Goal: Complete application form: Complete application form

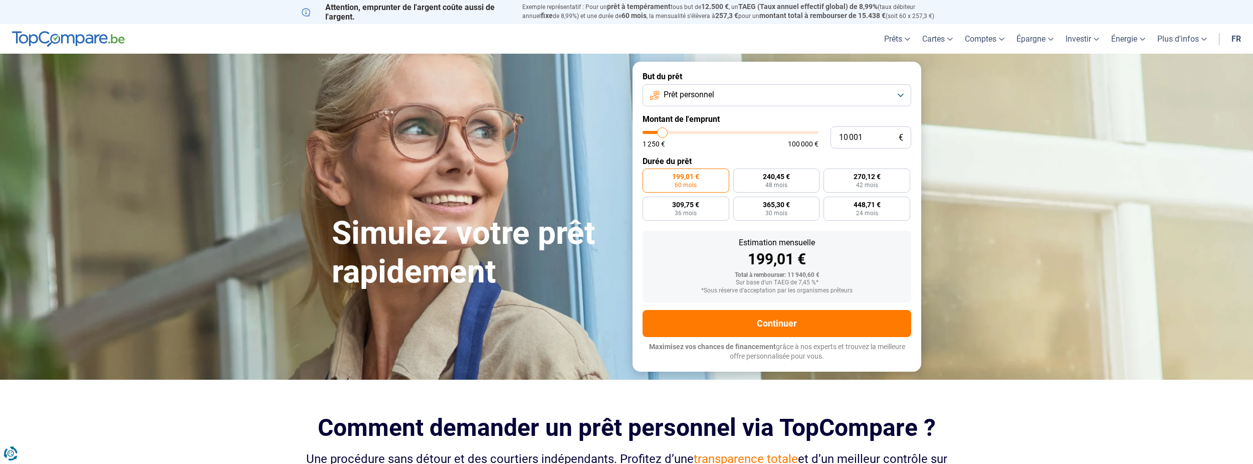
type input "11 250"
type input "11250"
type input "11 750"
type input "11750"
type input "12 000"
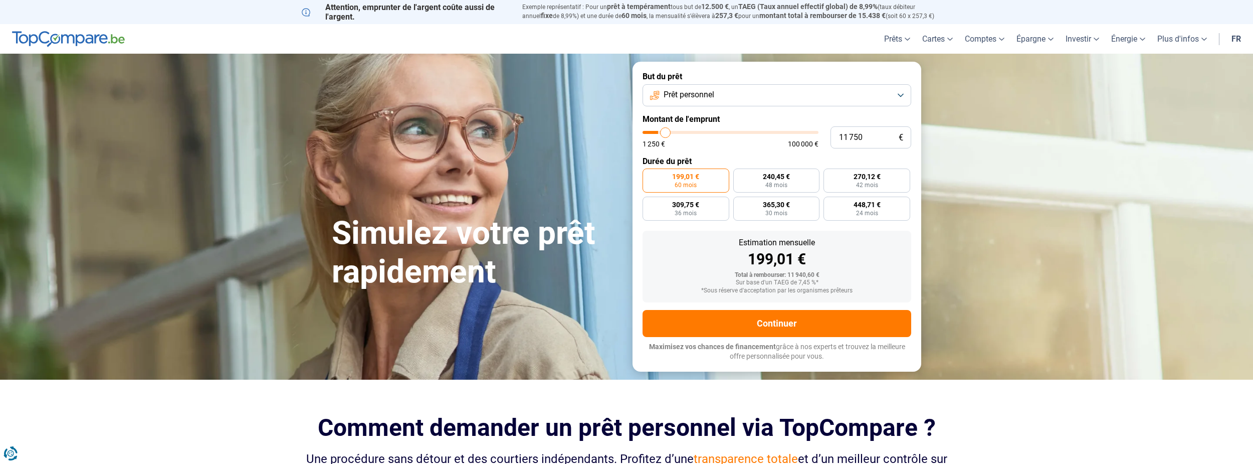
type input "12000"
type input "12 250"
type input "12250"
type input "12 500"
type input "12500"
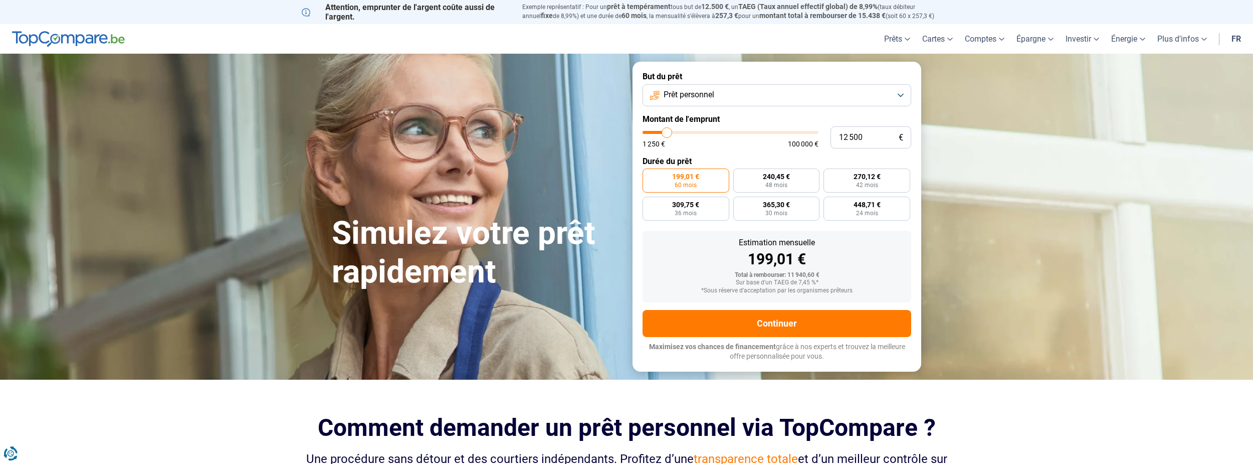
type input "12 750"
type input "12750"
type input "13 250"
type input "13250"
type input "13 500"
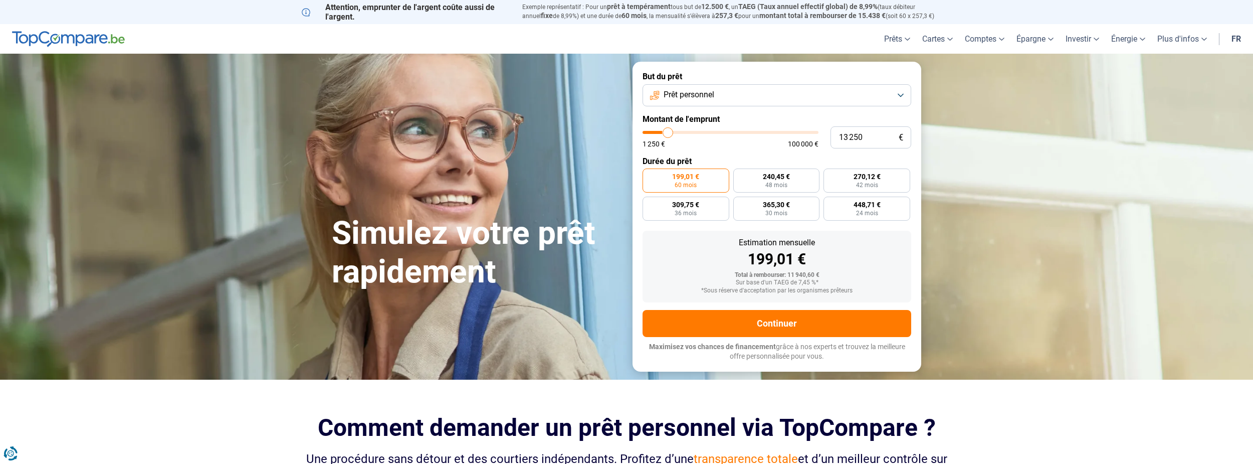
type input "13500"
type input "13 750"
type input "13750"
type input "14 000"
type input "14000"
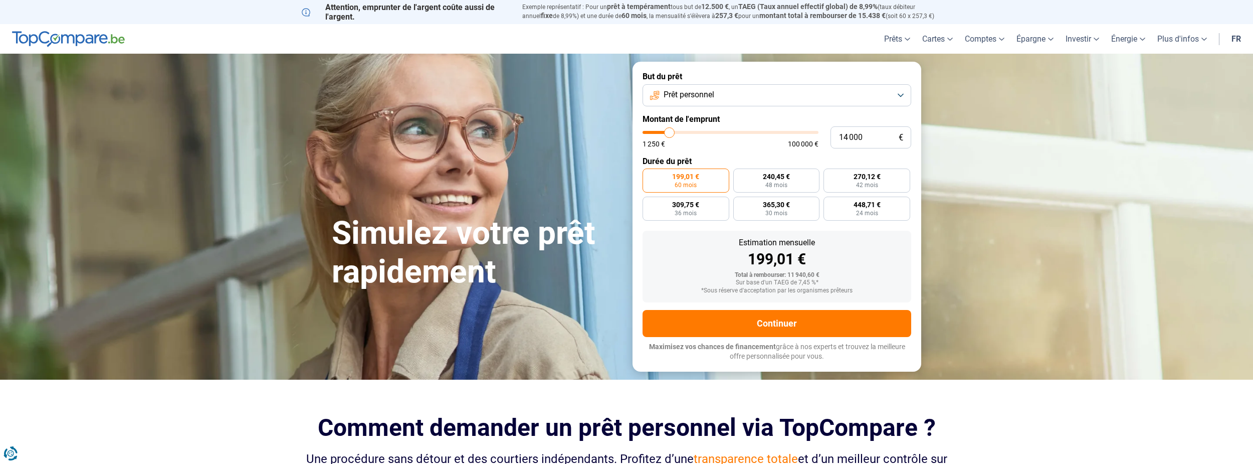
type input "14 250"
type input "14250"
type input "14 750"
type input "14750"
type input "15 000"
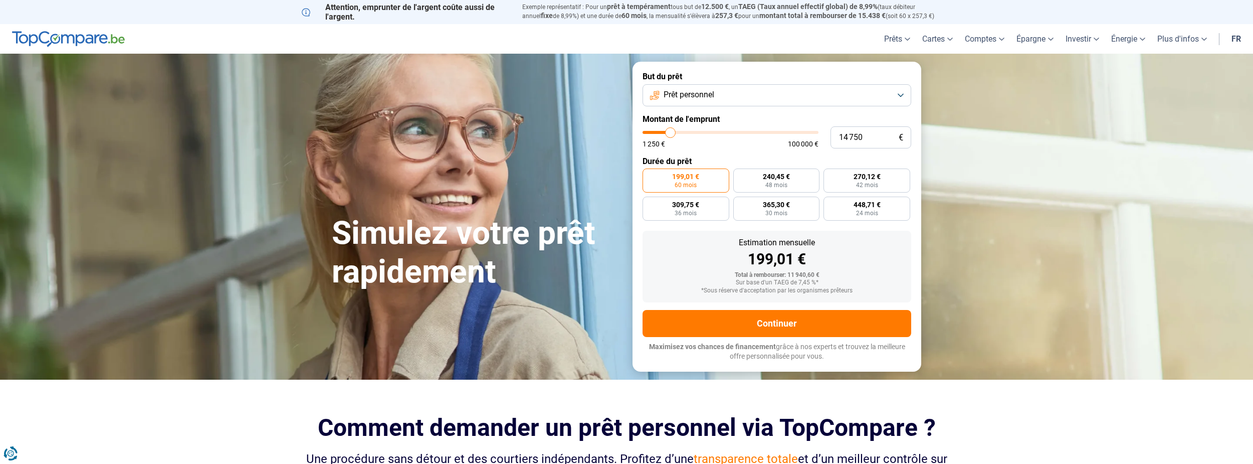
type input "15000"
type input "15 250"
type input "15250"
type input "15 500"
type input "15500"
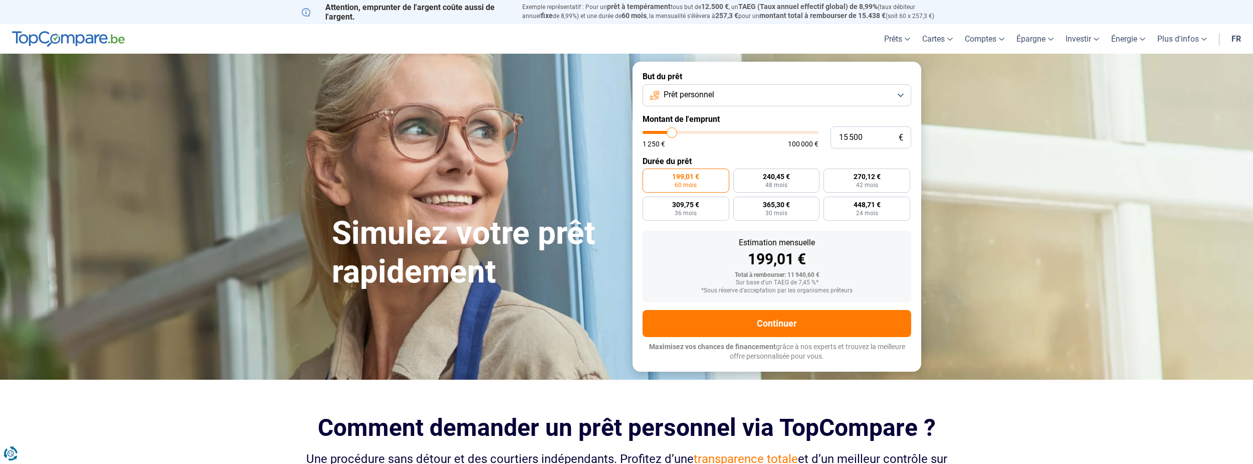
type input "15 750"
type input "15750"
type input "16 250"
type input "16250"
type input "16 500"
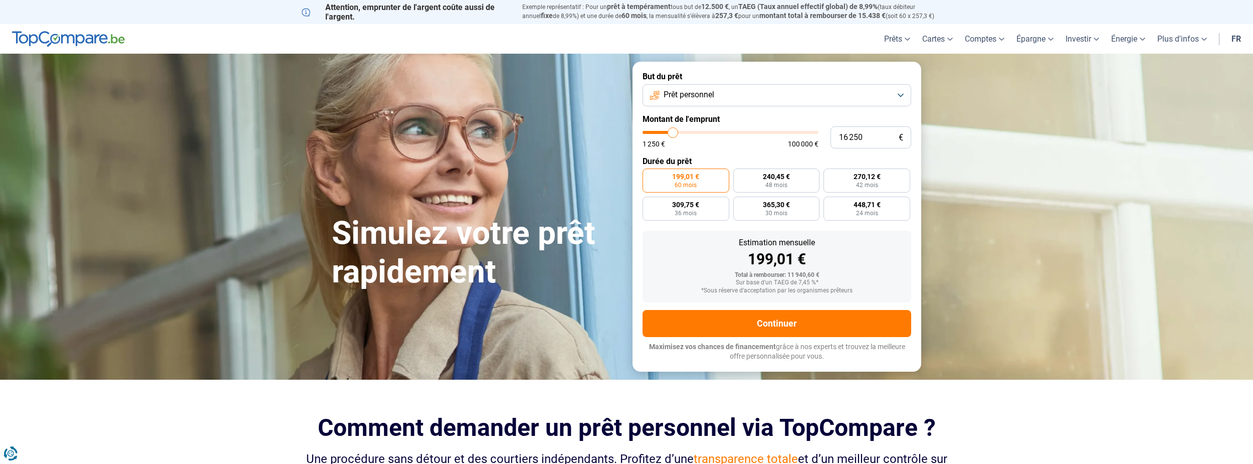
type input "16500"
type input "16 750"
type input "16750"
type input "17 000"
type input "17000"
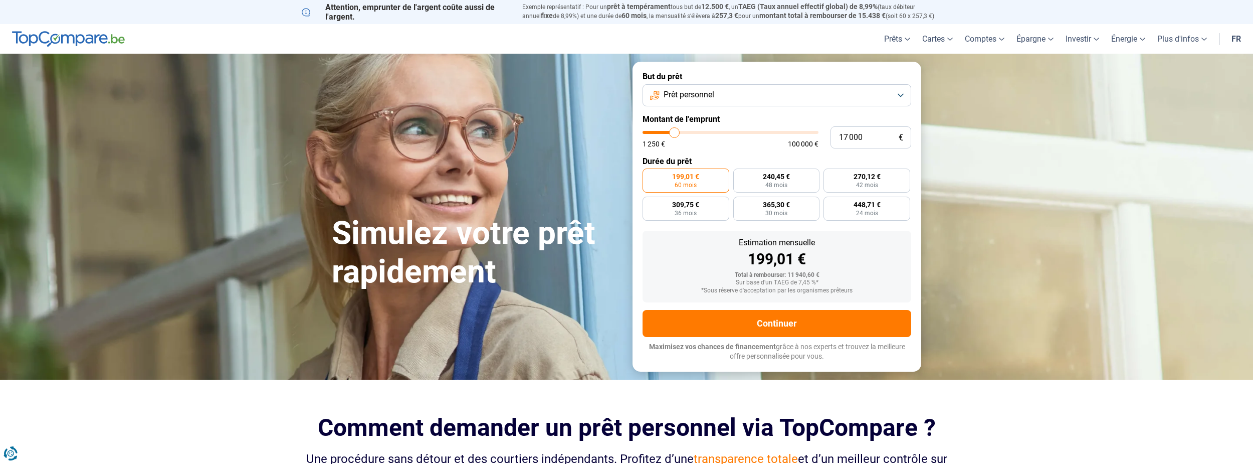
type input "17 250"
type input "17250"
type input "17 750"
type input "17750"
type input "18 000"
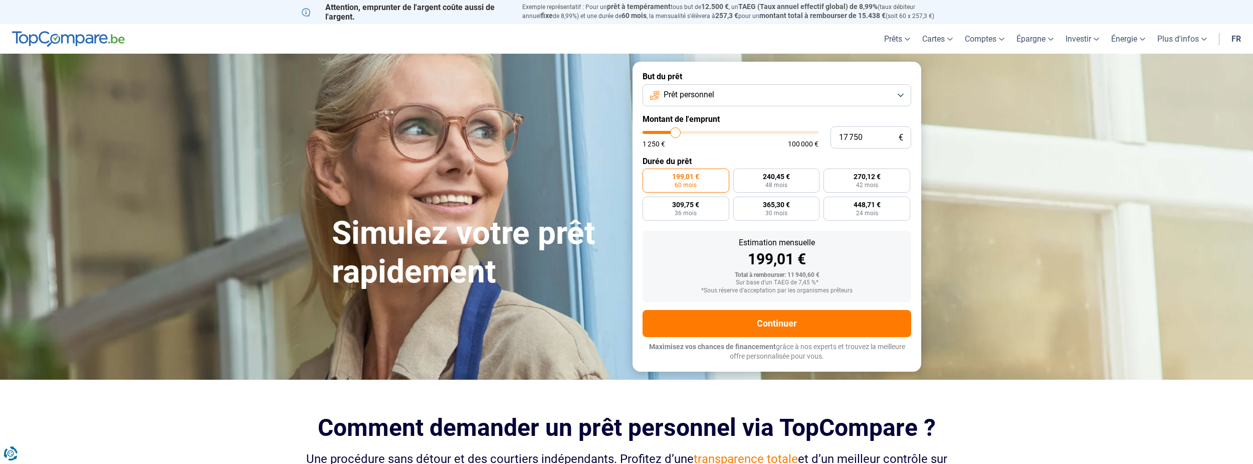
type input "18000"
type input "18 250"
type input "18250"
type input "18 500"
type input "18500"
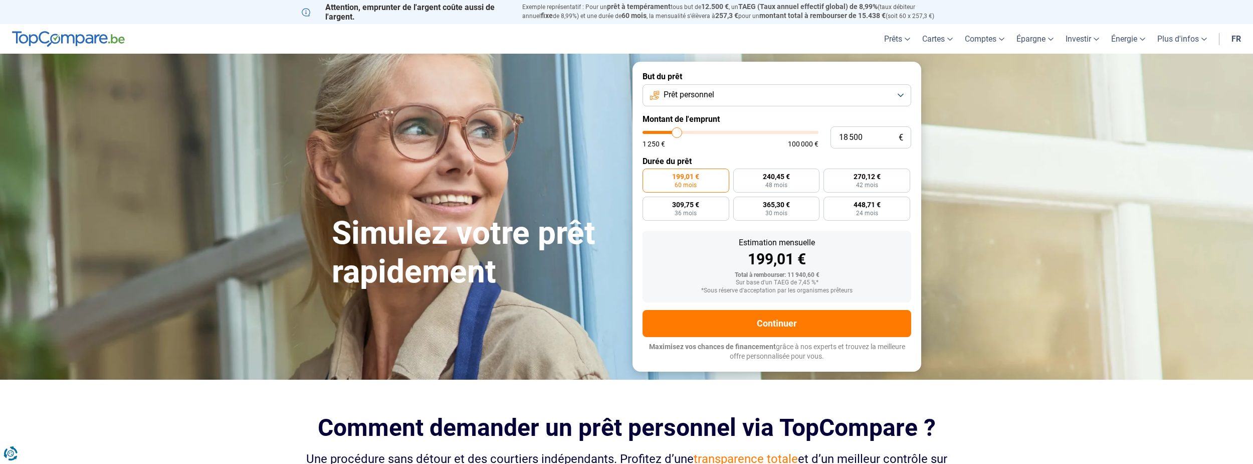
type input "18 750"
type input "18750"
type input "19 250"
type input "19250"
type input "19 500"
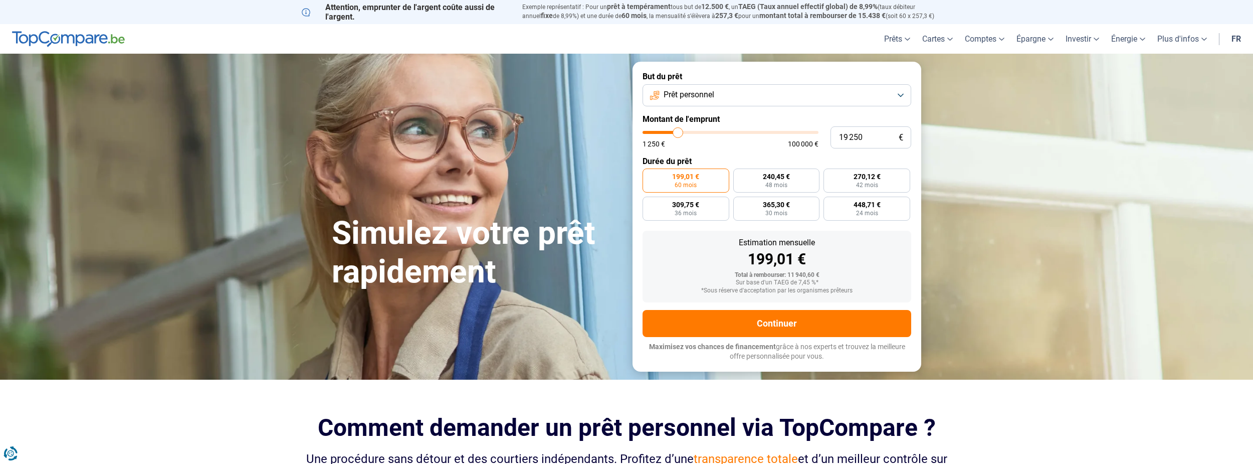
type input "19500"
type input "19 750"
type input "19750"
type input "20 000"
type input "20000"
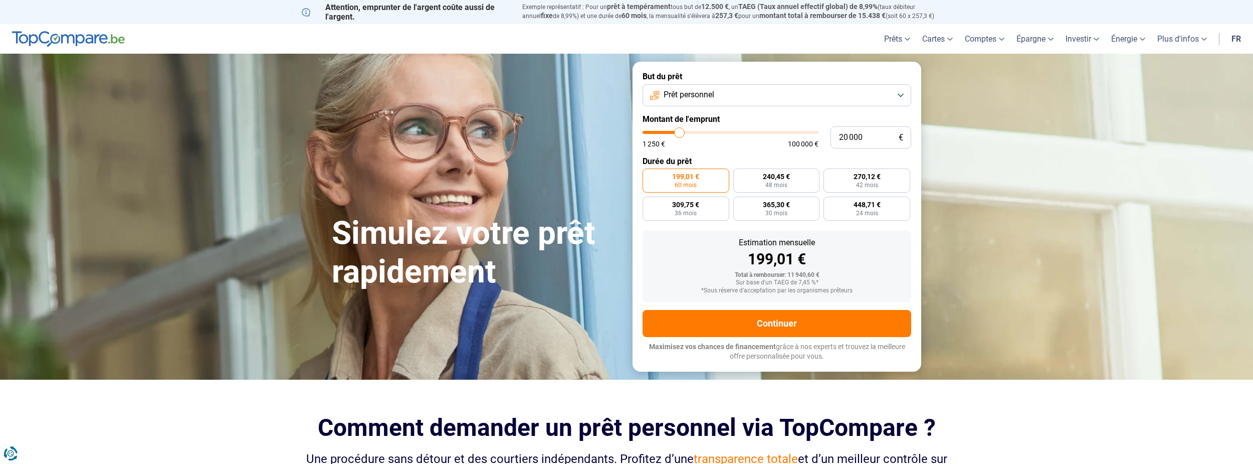
type input "20 500"
type input "20500"
type input "20 750"
type input "20750"
type input "21 000"
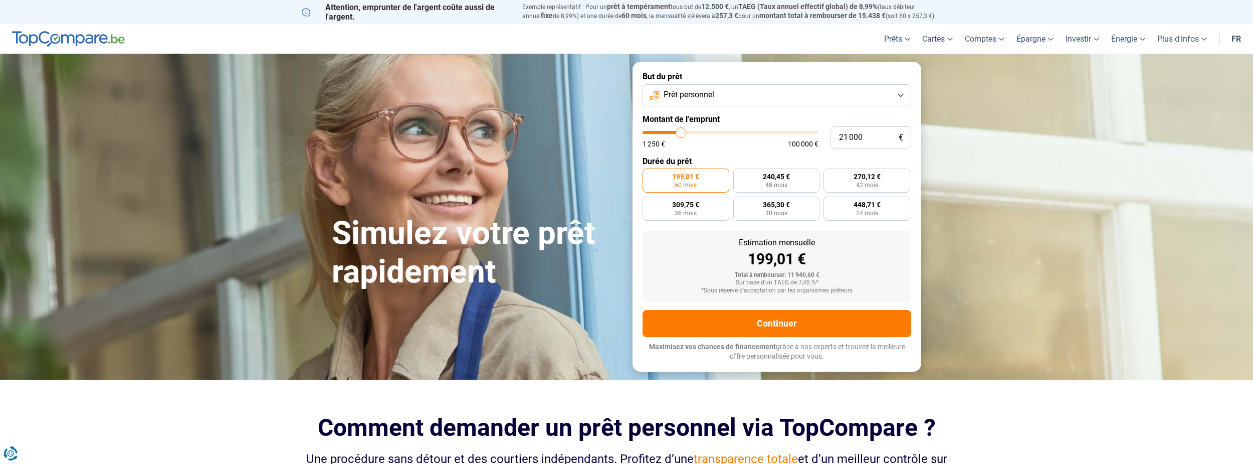
drag, startPoint x: 665, startPoint y: 131, endPoint x: 681, endPoint y: 131, distance: 16.5
type input "21000"
click at [681, 131] on input "range" at bounding box center [731, 132] width 176 height 3
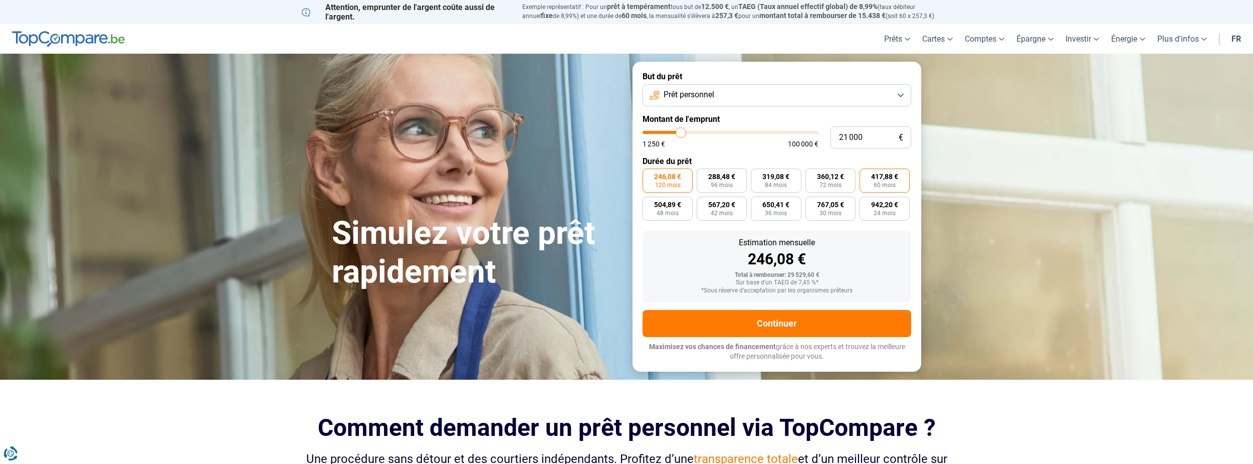
click at [888, 177] on span "417,88 €" at bounding box center [884, 176] width 27 height 7
click at [866, 175] on input "417,88 € 60 mois" at bounding box center [863, 171] width 7 height 7
radio input "true"
click at [898, 96] on button "Prêt personnel" at bounding box center [777, 95] width 269 height 22
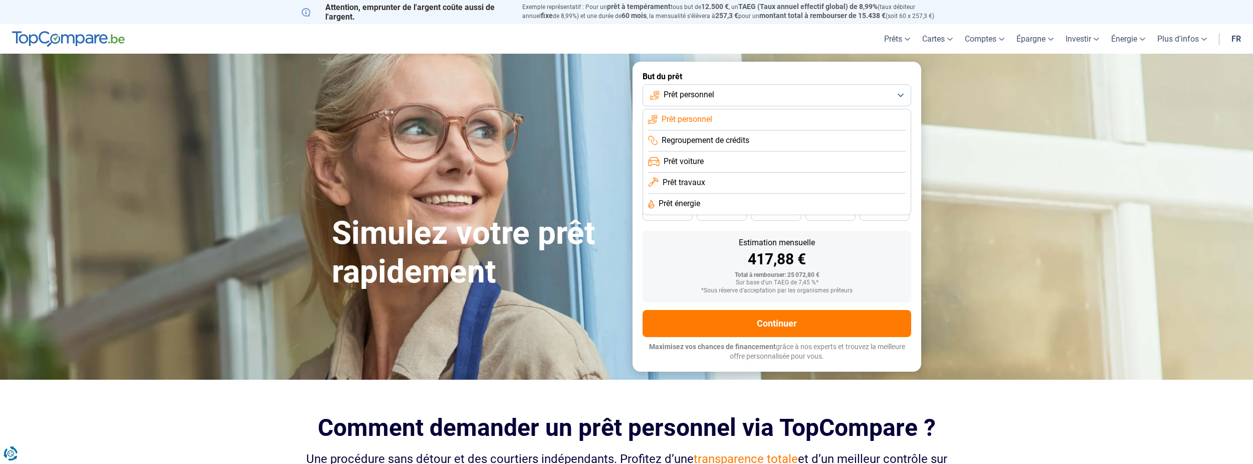
click at [700, 184] on span "Prêt travaux" at bounding box center [684, 182] width 43 height 11
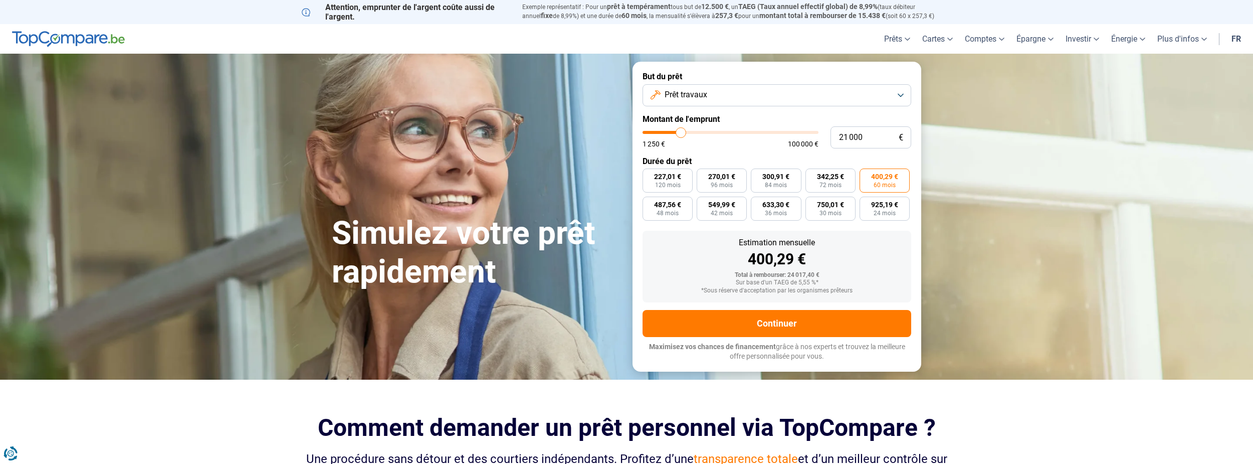
click at [902, 94] on button "Prêt travaux" at bounding box center [777, 95] width 269 height 22
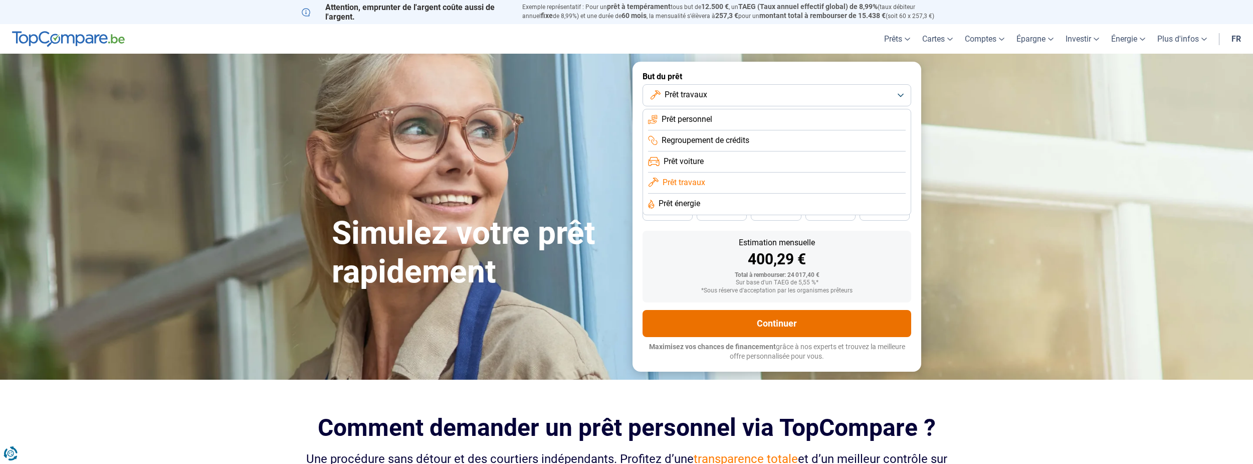
click at [777, 320] on button "Continuer" at bounding box center [777, 323] width 269 height 27
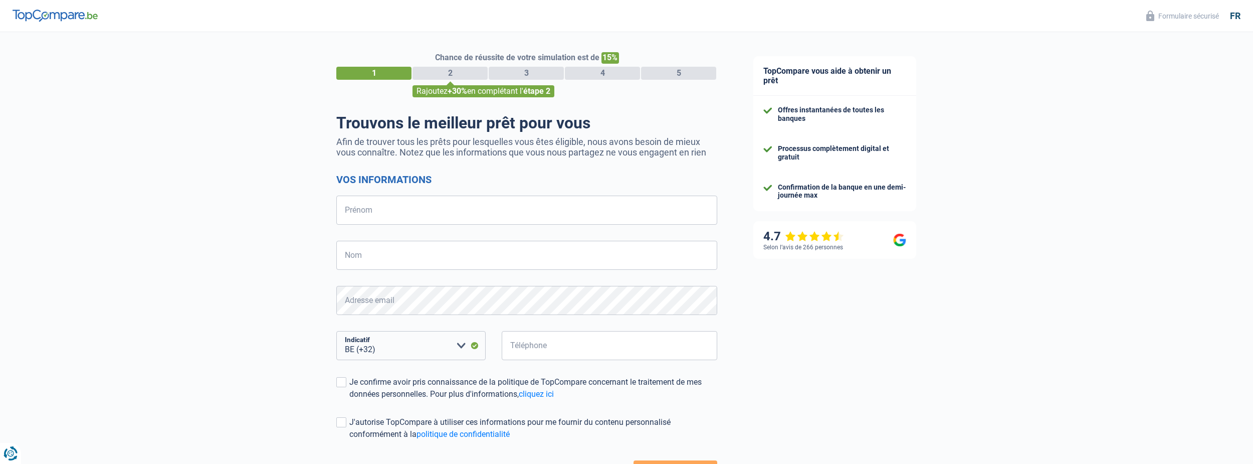
select select "32"
click at [420, 211] on input "Prénom" at bounding box center [526, 210] width 381 height 29
type input "SERGE"
click at [411, 253] on input "Nom" at bounding box center [526, 255] width 381 height 29
type input "RASKIN"
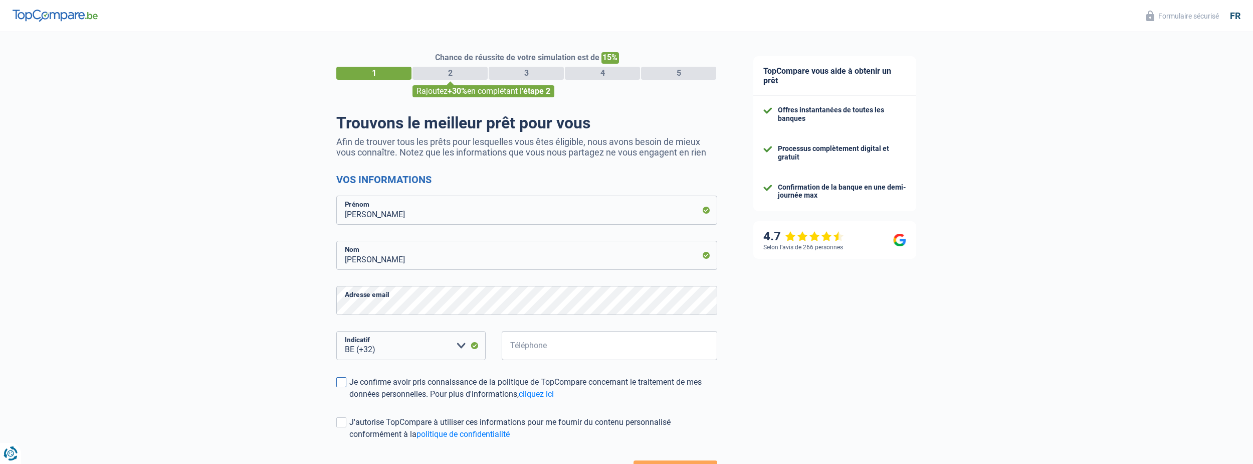
click at [338, 382] on span at bounding box center [341, 382] width 10 height 10
click at [349, 400] on input "Je confirme avoir pris connaissance de la politique de TopCompare concernant le…" at bounding box center [349, 400] width 0 height 0
click at [342, 425] on span at bounding box center [341, 422] width 10 height 10
click at [349, 440] on input "J'autorise TopCompare à utiliser ces informations pour me fournir du contenu pe…" at bounding box center [349, 440] width 0 height 0
click at [342, 425] on span at bounding box center [341, 422] width 10 height 10
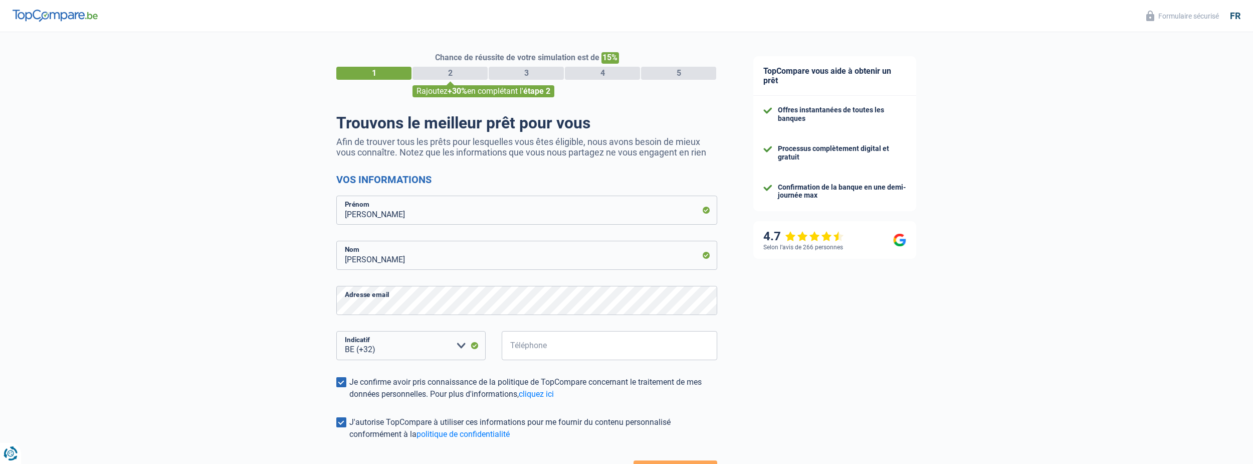
click at [349, 440] on input "J'autorise TopCompare à utiliser ces informations pour me fournir du contenu pe…" at bounding box center [349, 440] width 0 height 0
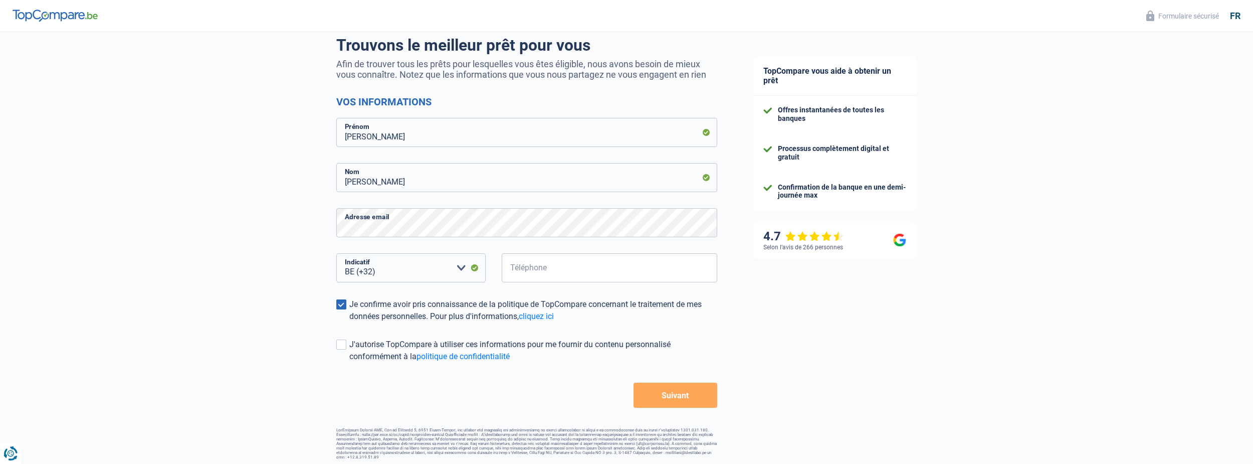
scroll to position [81, 0]
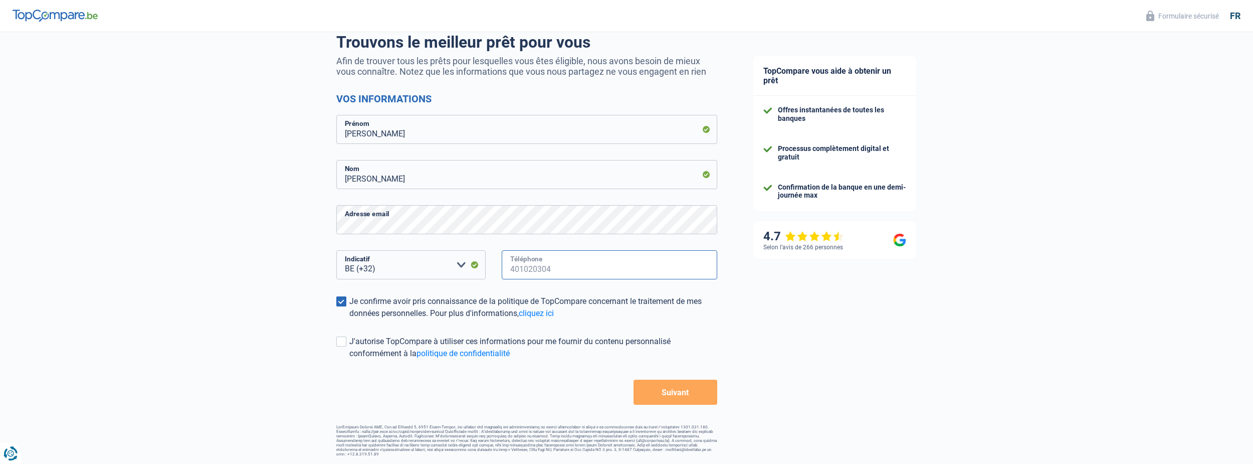
click at [564, 270] on input "Téléphone" at bounding box center [610, 264] width 216 height 29
type input "63571078"
click at [669, 391] on form "Vos informations SERGE Prénom RASKIN Nom Adresse email BE (+32) LU (+352) Veuil…" at bounding box center [526, 249] width 381 height 312
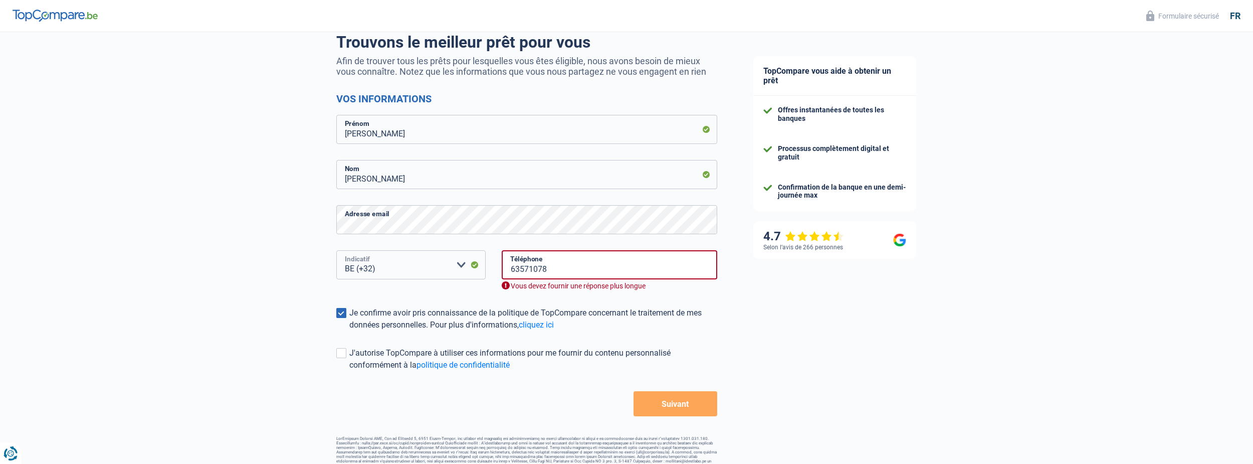
click at [461, 265] on select "BE (+32) LU (+352) Veuillez sélectionner une option" at bounding box center [410, 264] width 149 height 29
select select "352"
click at [336, 251] on select "BE (+32) LU (+352) Veuillez sélectionner une option" at bounding box center [410, 264] width 149 height 29
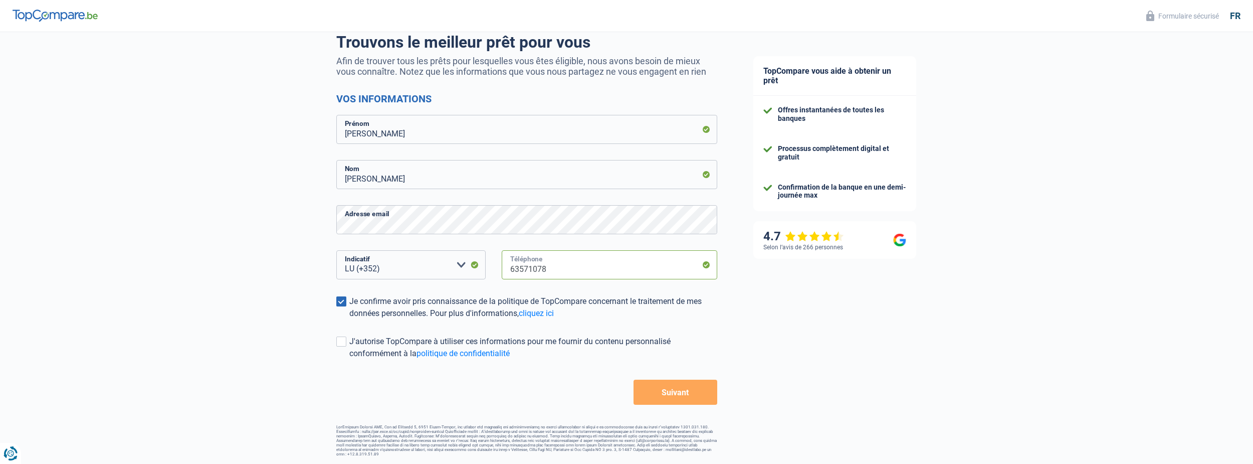
click at [557, 273] on input "63571078" at bounding box center [610, 264] width 216 height 29
type input "621295566"
click at [672, 391] on button "Suivant" at bounding box center [676, 392] width 84 height 25
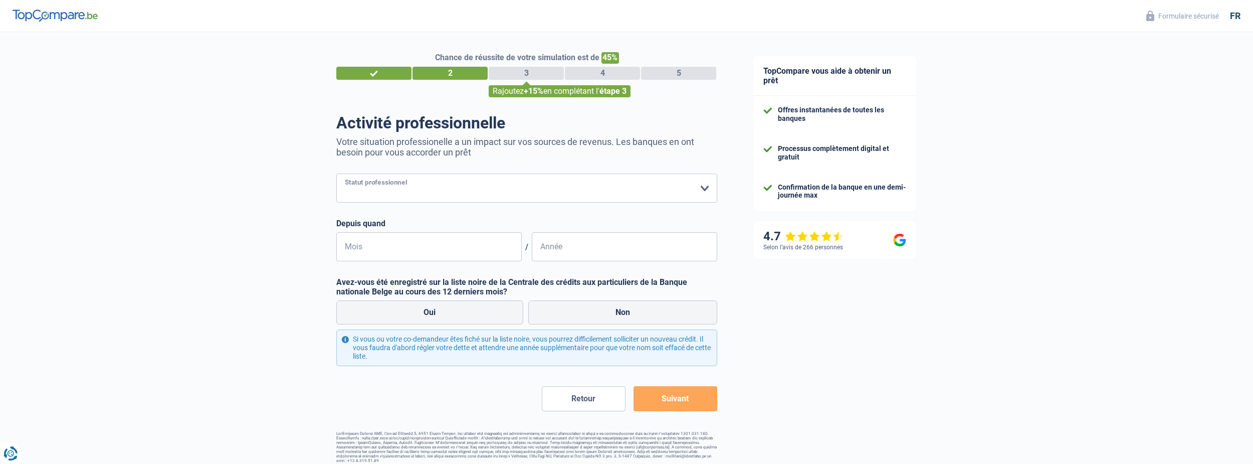
click at [704, 189] on select "Ouvrier Employé privé Employé public Invalide Indépendant Pensionné Chômeur Mut…" at bounding box center [526, 187] width 381 height 29
select select "retired"
click at [336, 174] on select "Ouvrier Employé privé Employé public Invalide Indépendant Pensionné Chômeur Mut…" at bounding box center [526, 187] width 381 height 29
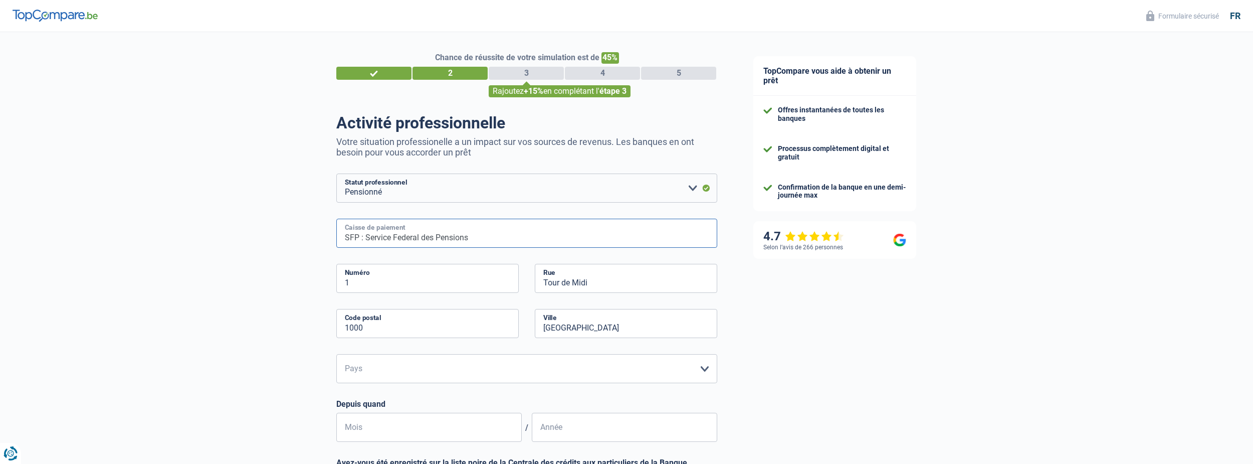
click at [475, 237] on input "SFP : Service Federal des Pensions" at bounding box center [526, 233] width 381 height 29
type input "S"
click at [368, 239] on input "cnap" at bounding box center [526, 233] width 381 height 29
type input "cnap : CAISSE NATIONALE D'ASSURANCE PENSION"
click at [387, 282] on input "1" at bounding box center [427, 278] width 182 height 29
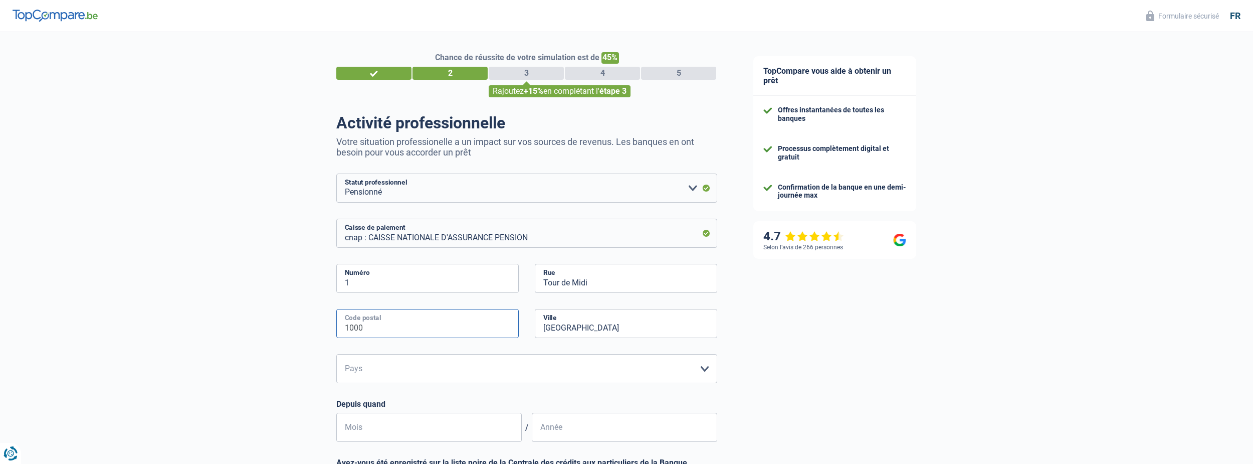
click at [415, 331] on input "1000" at bounding box center [427, 323] width 182 height 29
type input "1"
type input "2096"
click at [591, 332] on input "Bruxelles" at bounding box center [626, 323] width 182 height 29
type input "B"
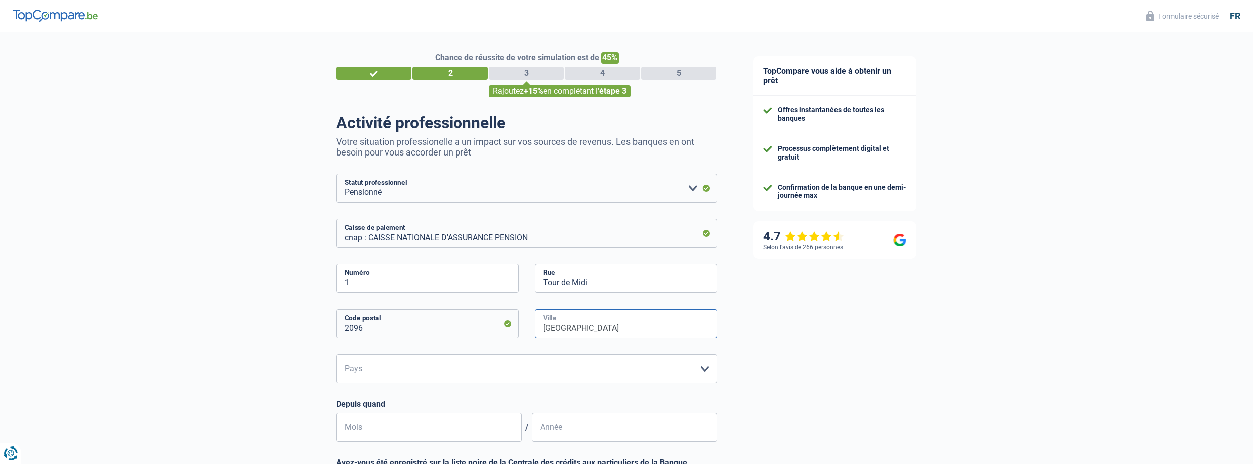
type input "LUXEMBOURG"
click at [707, 371] on select "Belgique Luxembourg Veuillez sélectionner une option" at bounding box center [526, 368] width 381 height 29
select select "LU"
click at [336, 355] on select "Belgique Luxembourg Veuillez sélectionner une option" at bounding box center [526, 368] width 381 height 29
click at [404, 424] on input "Mois" at bounding box center [429, 427] width 186 height 29
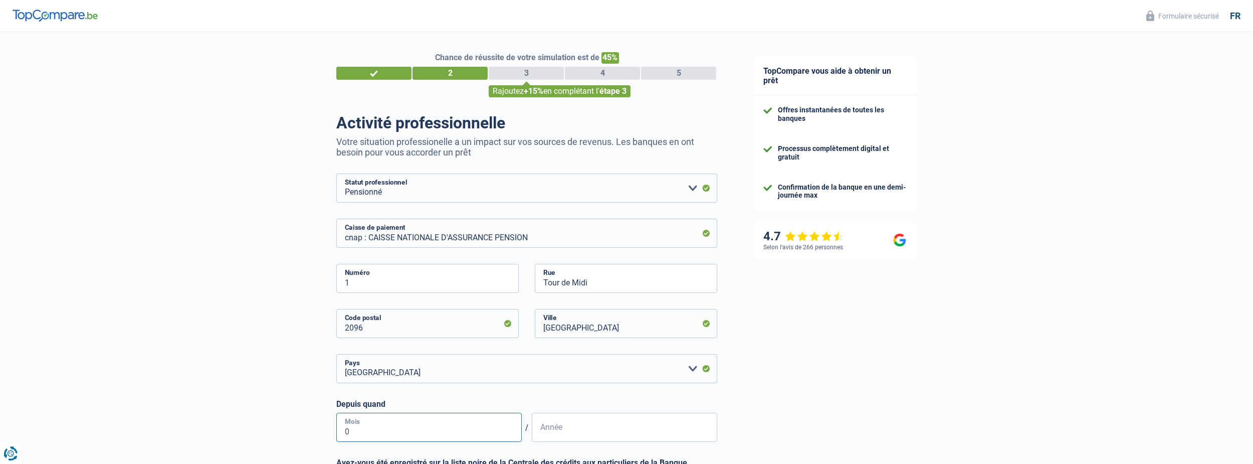
type input "01"
type input "2022"
click at [592, 280] on input "Tour de Midi" at bounding box center [626, 278] width 182 height 29
